Goal: Navigation & Orientation: Find specific page/section

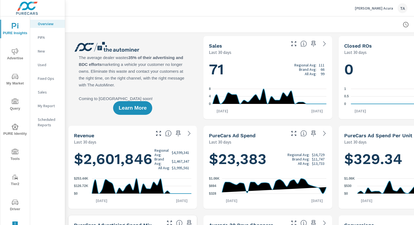
click at [15, 128] on icon "nav menu" at bounding box center [15, 127] width 7 height 7
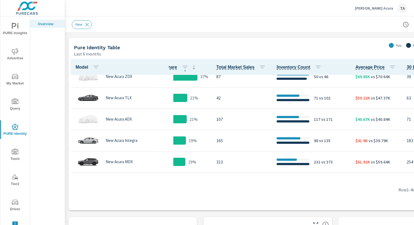
scroll to position [9, 39]
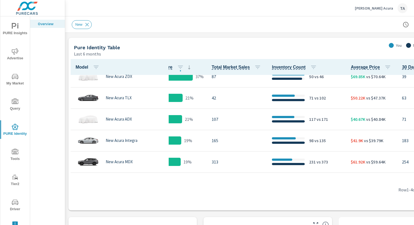
click at [127, 121] on p "New Acura ADX" at bounding box center [119, 119] width 26 height 5
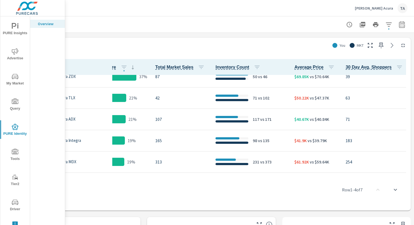
click at [310, 45] on icon "button" at bounding box center [370, 45] width 7 height 7
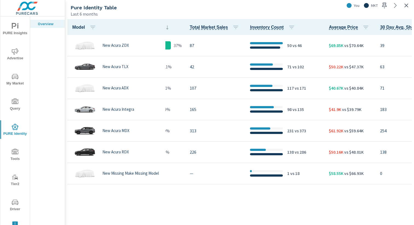
scroll to position [0, 88]
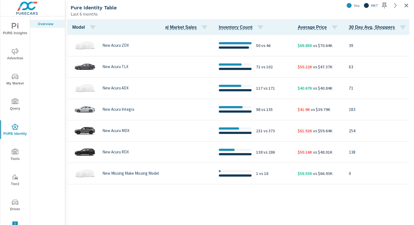
click at [310, 2] on icon "button" at bounding box center [406, 5] width 7 height 7
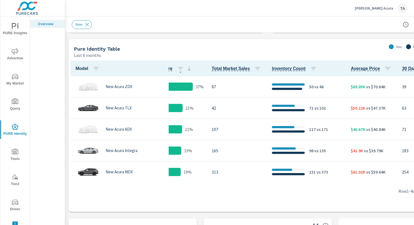
scroll to position [48, 39]
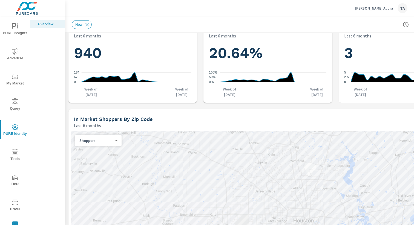
scroll to position [459, 0]
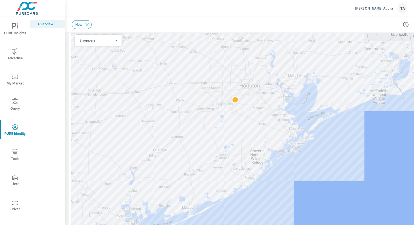
scroll to position [571, 0]
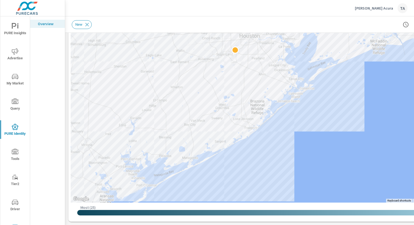
click at [10, 56] on span "Advertise" at bounding box center [15, 54] width 26 height 13
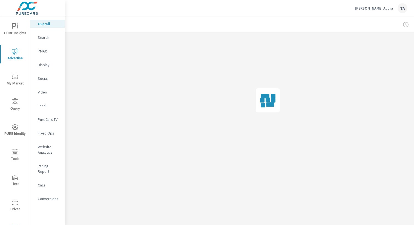
click at [15, 80] on span "My Market" at bounding box center [15, 79] width 26 height 13
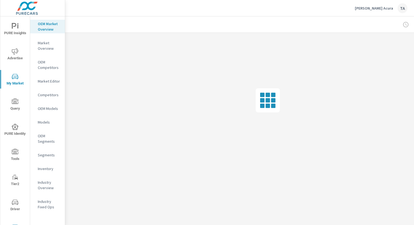
click at [44, 121] on p "Models" at bounding box center [49, 122] width 23 height 5
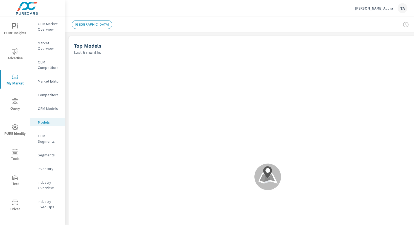
scroll to position [0, 0]
click at [41, 29] on p "OEM Market Overview" at bounding box center [49, 26] width 23 height 11
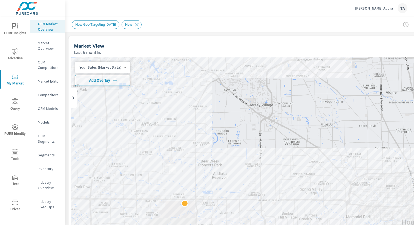
scroll to position [0, 56]
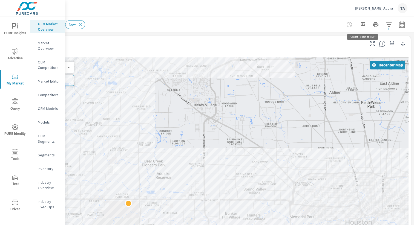
click at [310, 25] on icon "button" at bounding box center [362, 24] width 7 height 7
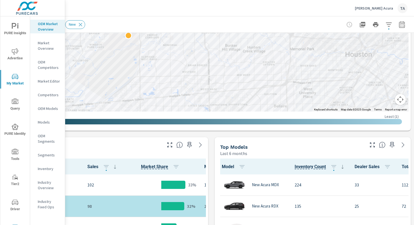
scroll to position [62, 56]
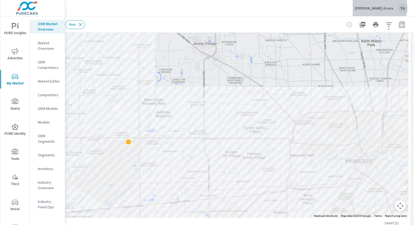
click at [310, 8] on p "[PERSON_NAME] Acura" at bounding box center [374, 8] width 38 height 5
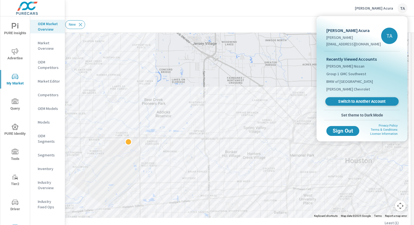
click at [310, 101] on span "Switch to Another Account" at bounding box center [361, 101] width 67 height 5
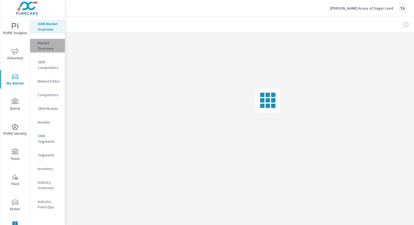
click at [49, 48] on p "Market Overview" at bounding box center [49, 45] width 23 height 11
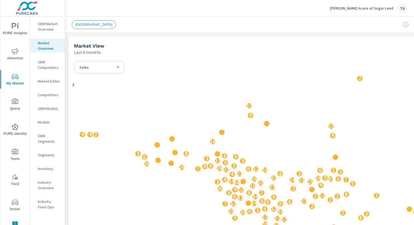
scroll to position [0, 0]
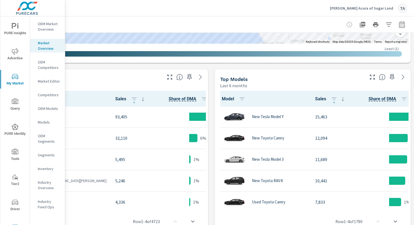
scroll to position [242, 56]
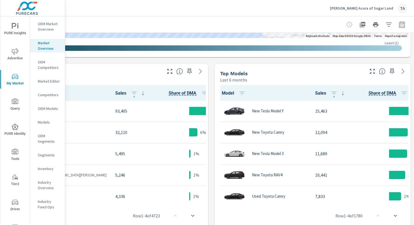
click at [53, 30] on p "OEM Market Overview" at bounding box center [49, 26] width 23 height 11
